Goal: Task Accomplishment & Management: Use online tool/utility

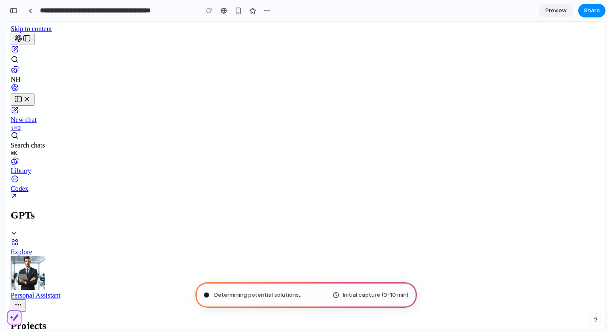
scroll to position [5410, 0]
click at [17, 230] on icon "Collapse section" at bounding box center [14, 233] width 7 height 7
click at [19, 83] on icon "Home" at bounding box center [15, 87] width 9 height 9
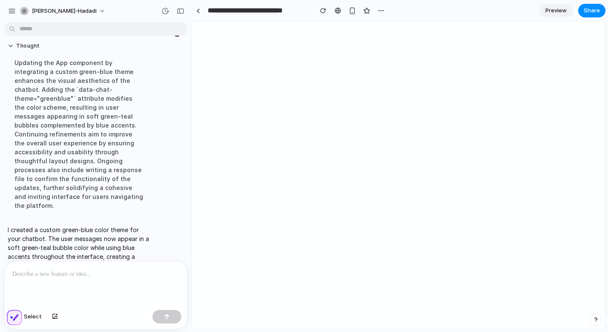
scroll to position [46, 0]
click at [12, 11] on div "button" at bounding box center [12, 11] width 8 height 8
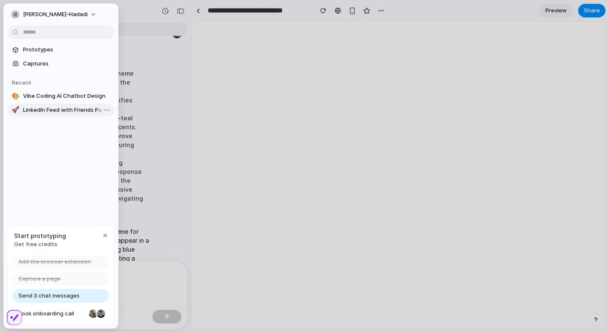
click at [60, 105] on link "🚀 LinkedIn Feed with Friends Page" at bounding box center [61, 110] width 106 height 13
type input "**********"
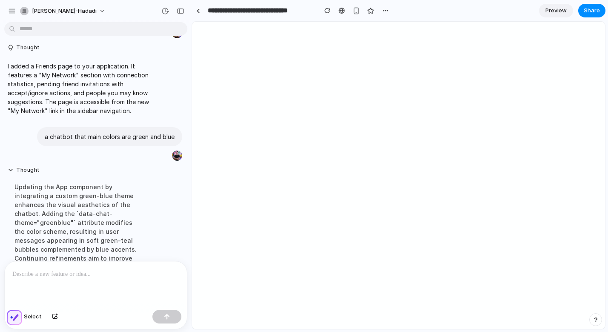
scroll to position [170, 0]
